Goal: Transaction & Acquisition: Purchase product/service

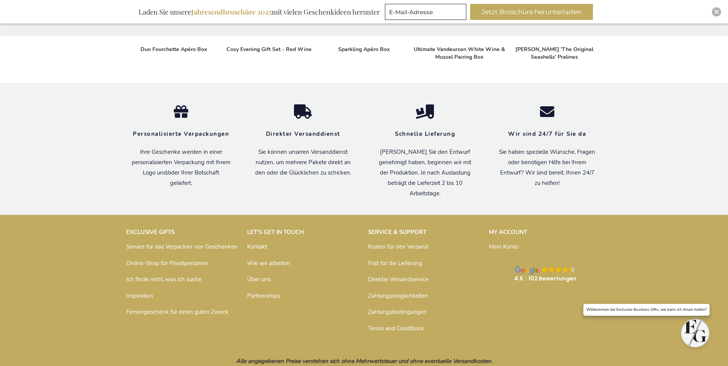
scroll to position [570, 0]
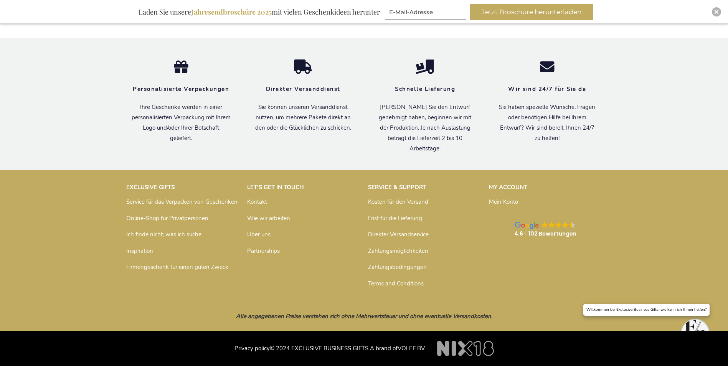
click at [258, 200] on link "Kontakt" at bounding box center [257, 202] width 20 height 8
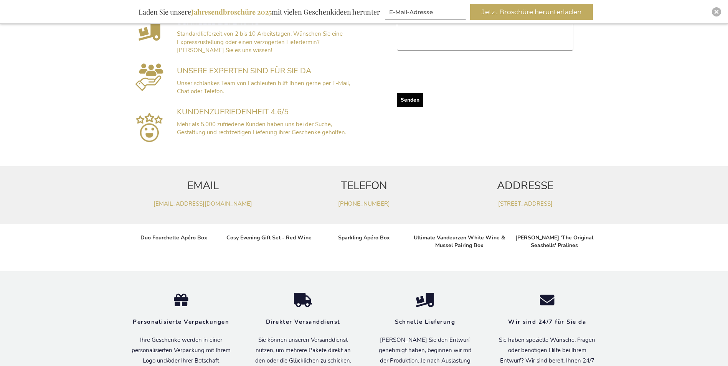
scroll to position [331, 0]
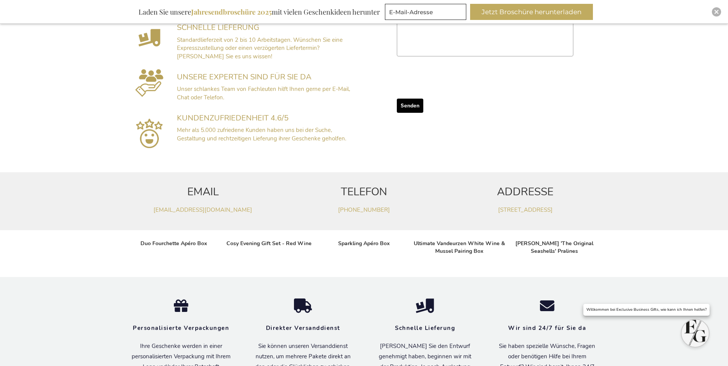
drag, startPoint x: 262, startPoint y: 210, endPoint x: 132, endPoint y: 215, distance: 129.5
click at [132, 215] on div "EMAIL kundenservice@exclusivebusinessgifts.com" at bounding box center [202, 195] width 161 height 46
click at [233, 211] on link "kundenservice@exclusivebusinessgifts.com" at bounding box center [203, 210] width 99 height 8
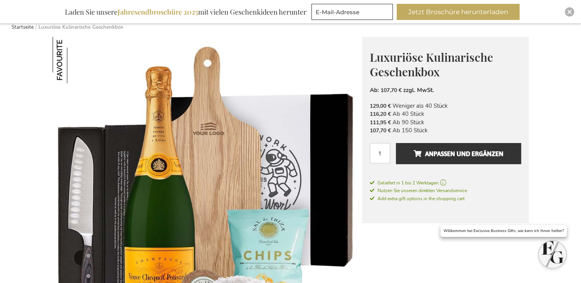
scroll to position [77, 0]
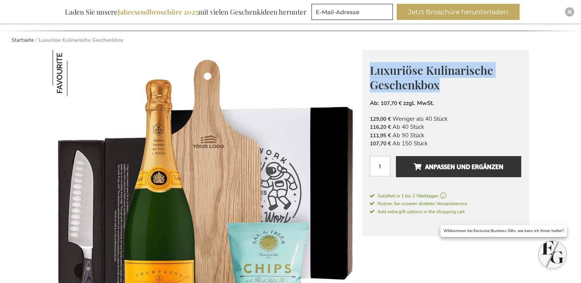
drag, startPoint x: 372, startPoint y: 70, endPoint x: 438, endPoint y: 91, distance: 70.2
click at [438, 91] on span "Luxuriöse Kulinarische Geschenkbox" at bounding box center [431, 78] width 123 height 30
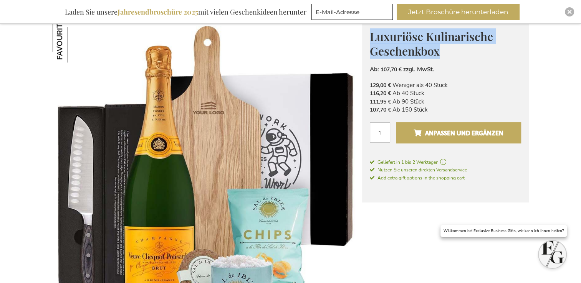
scroll to position [154, 0]
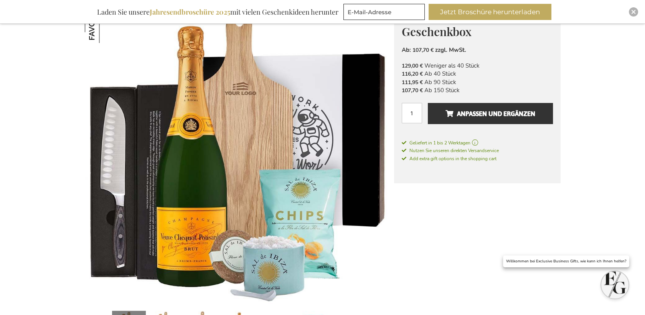
scroll to position [111, 0]
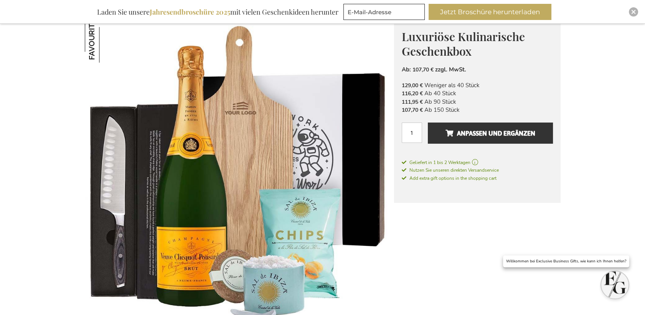
drag, startPoint x: 365, startPoint y: 91, endPoint x: 483, endPoint y: 100, distance: 117.8
click at [415, 130] on input "1" at bounding box center [412, 132] width 20 height 20
type input "15"
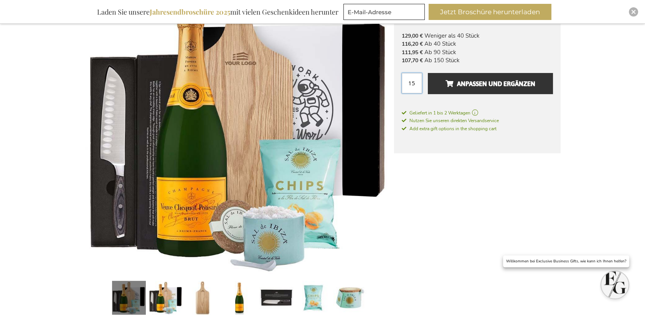
scroll to position [170, 0]
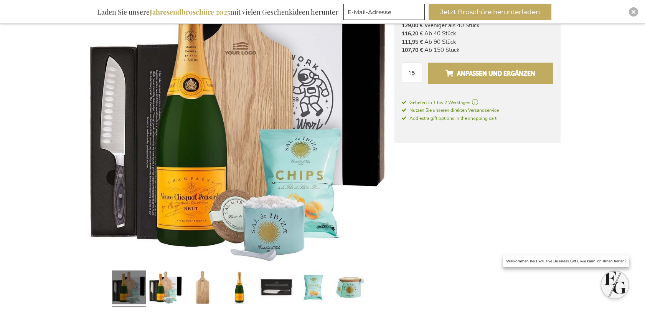
click at [515, 75] on span "Anpassen und ergänzen" at bounding box center [491, 73] width 90 height 12
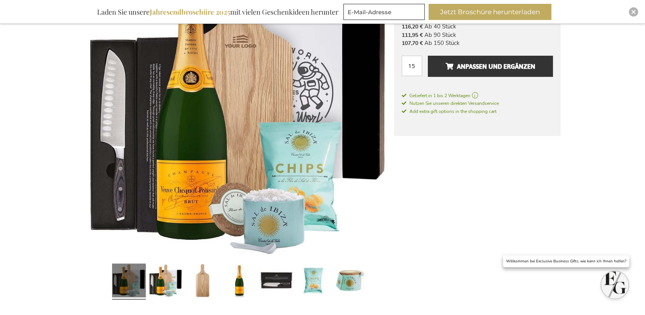
scroll to position [128, 0]
